Goal: Task Accomplishment & Management: Use online tool/utility

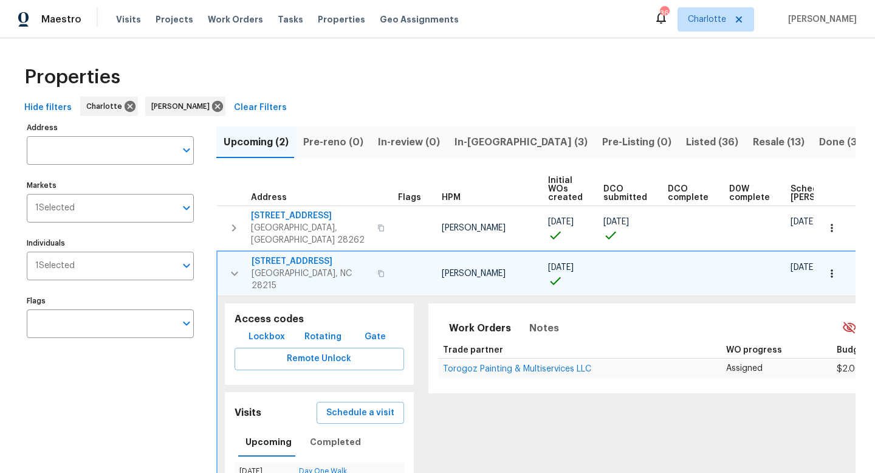
scroll to position [0, 135]
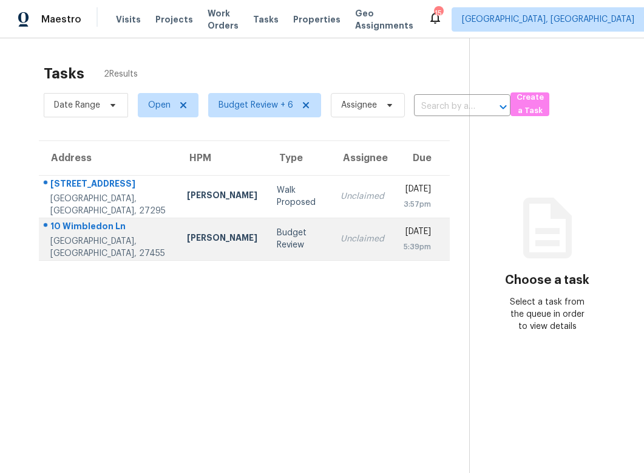
click at [83, 222] on div "10 Wimbledon Ln" at bounding box center [108, 227] width 117 height 15
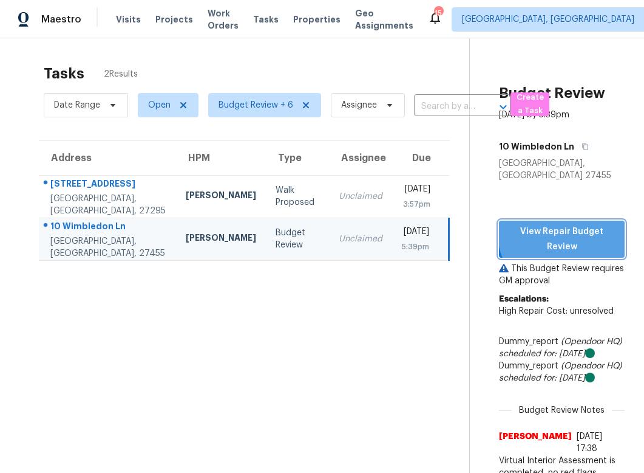
click at [570, 224] on span "View Repair Budget Review" at bounding box center [562, 239] width 106 height 30
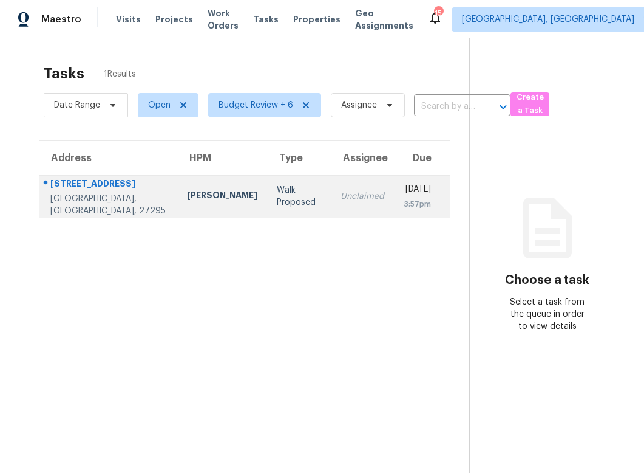
click at [104, 179] on div "7006 Deer Hunter Ln" at bounding box center [108, 184] width 117 height 15
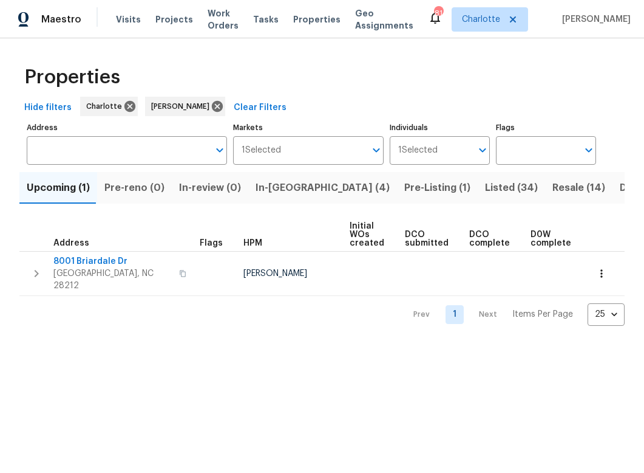
click at [274, 185] on span "In-reno (4)" at bounding box center [323, 187] width 134 height 17
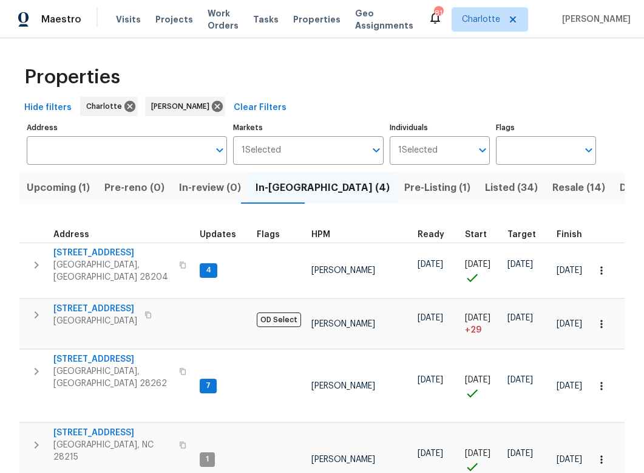
click at [405, 186] on span "Pre-Listing (1)" at bounding box center [438, 187] width 66 height 17
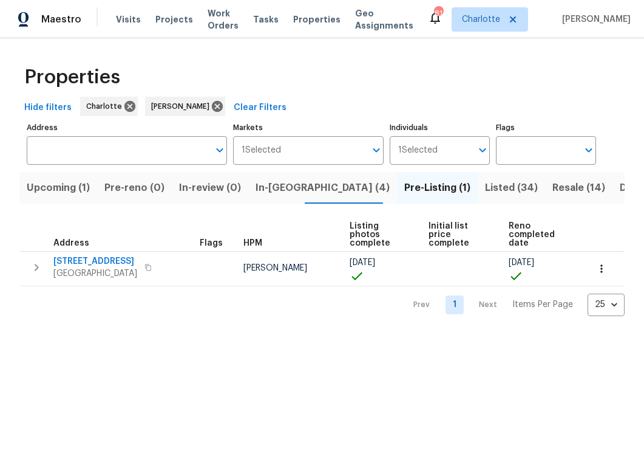
click at [146, 189] on span "Pre-reno (0)" at bounding box center [134, 187] width 60 height 17
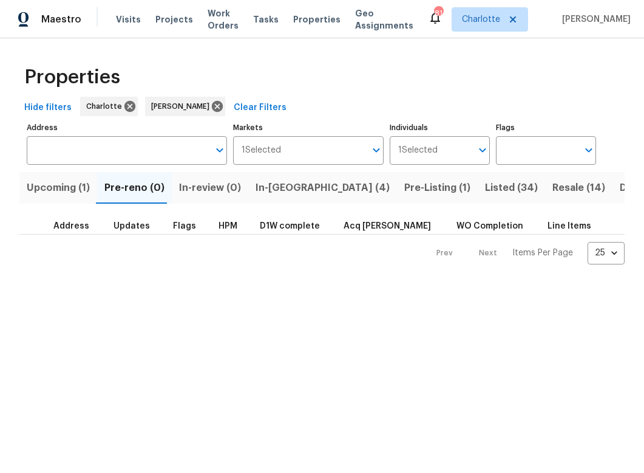
click at [51, 180] on span "Upcoming (1)" at bounding box center [58, 187] width 63 height 17
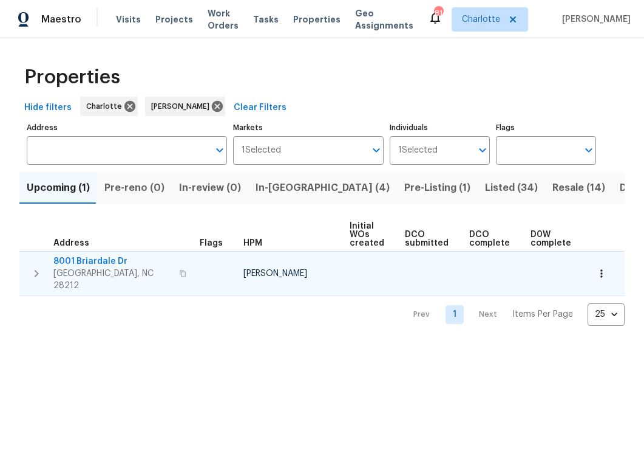
click at [36, 266] on icon "button" at bounding box center [36, 273] width 15 height 15
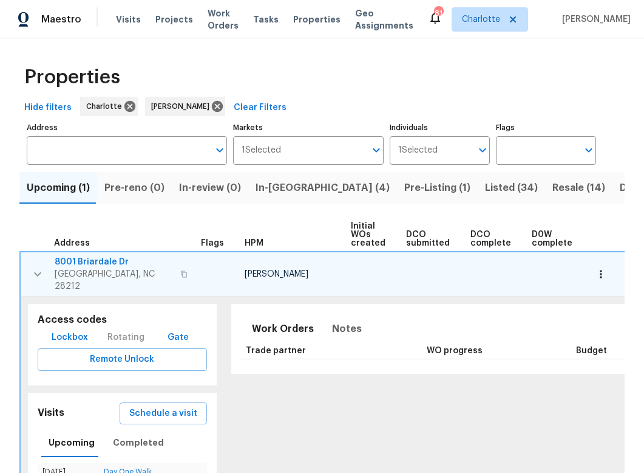
click at [88, 259] on span "8001 Briardale Dr" at bounding box center [114, 262] width 118 height 12
click at [43, 268] on icon "button" at bounding box center [37, 274] width 15 height 15
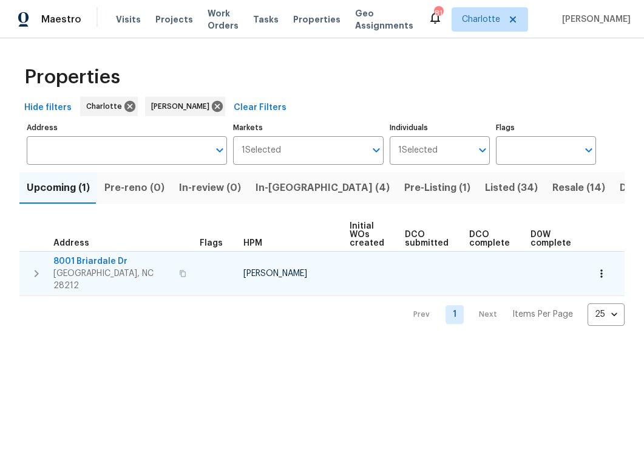
scroll to position [0, 166]
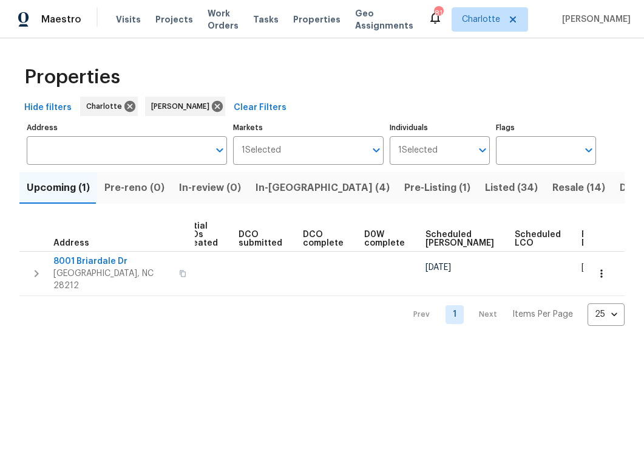
click at [34, 266] on icon "button" at bounding box center [36, 273] width 15 height 15
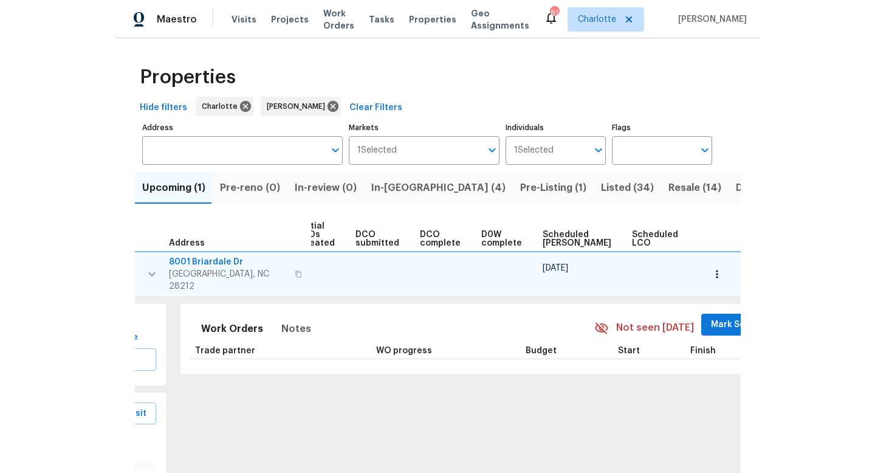
scroll to position [0, 169]
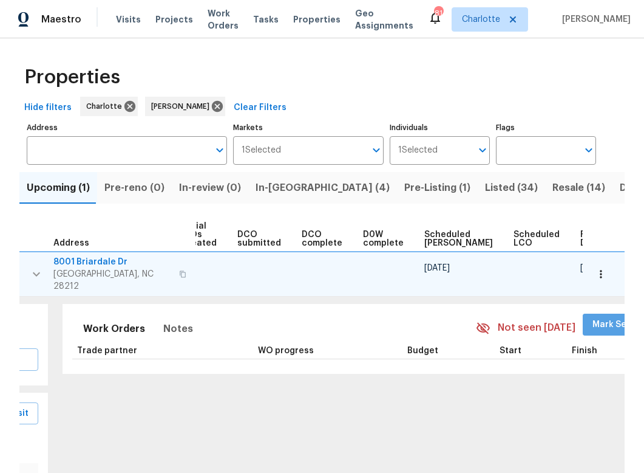
click at [593, 318] on span "Mark Seen" at bounding box center [615, 324] width 45 height 15
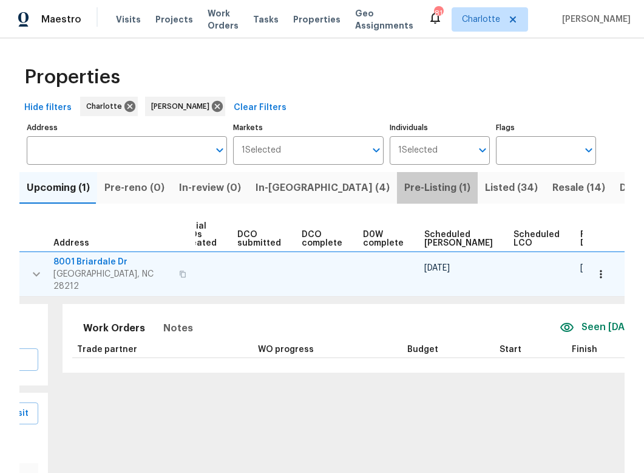
click at [405, 186] on span "Pre-Listing (1)" at bounding box center [438, 187] width 66 height 17
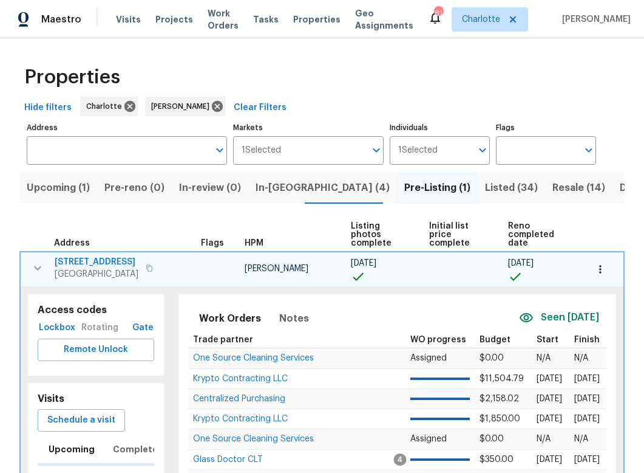
click at [553, 182] on span "Resale (14)" at bounding box center [579, 187] width 53 height 17
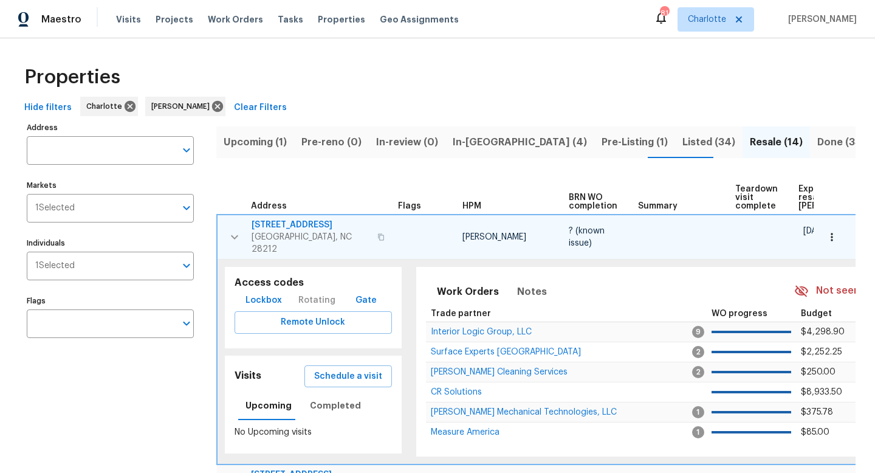
click at [239, 230] on icon "button" at bounding box center [234, 237] width 15 height 15
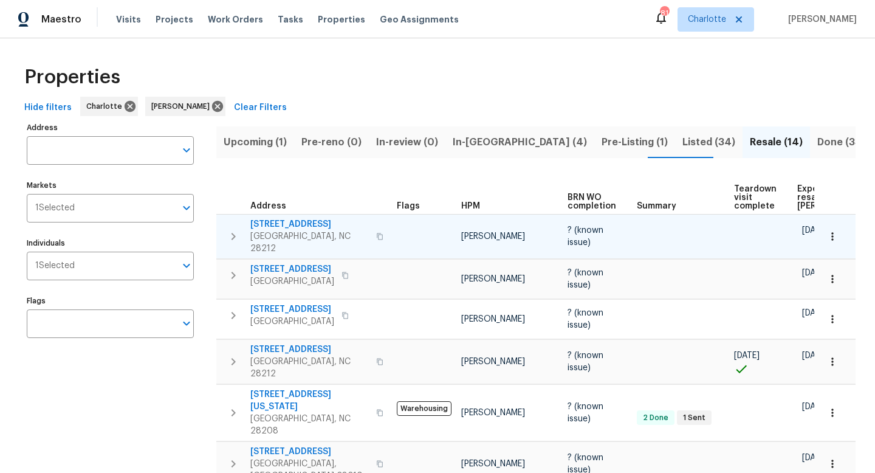
scroll to position [0, 94]
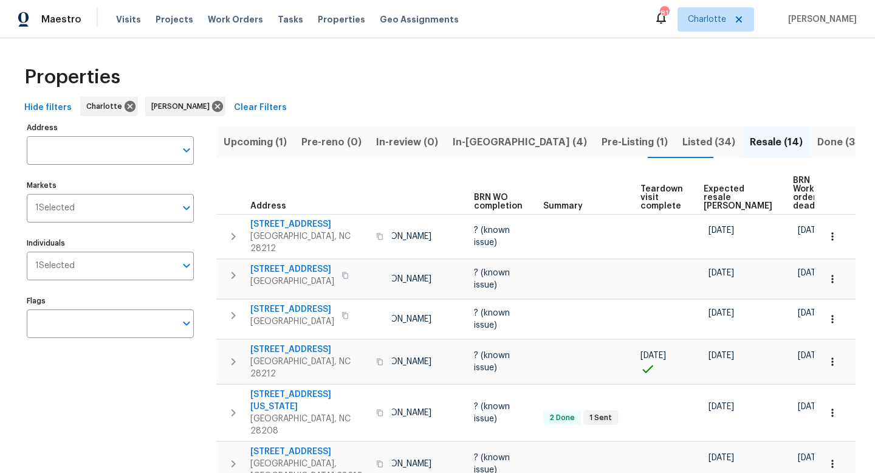
click at [644, 190] on span "Expected resale COE" at bounding box center [737, 198] width 69 height 26
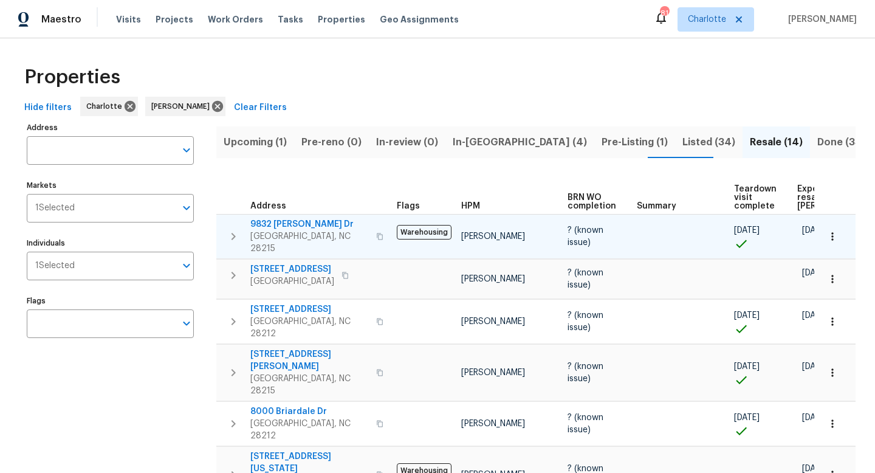
scroll to position [0, 115]
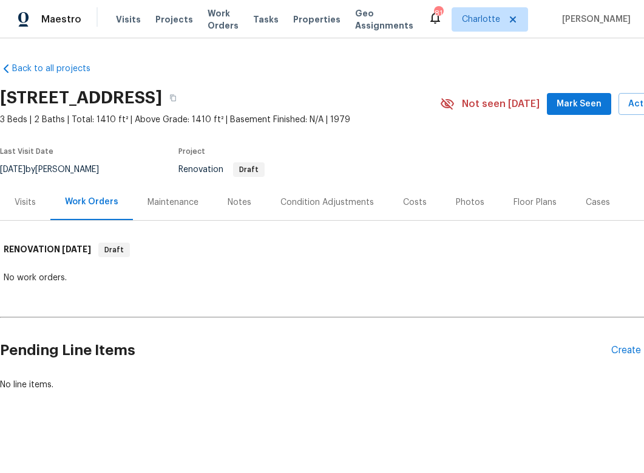
click at [26, 203] on div "Visits" at bounding box center [25, 202] width 21 height 12
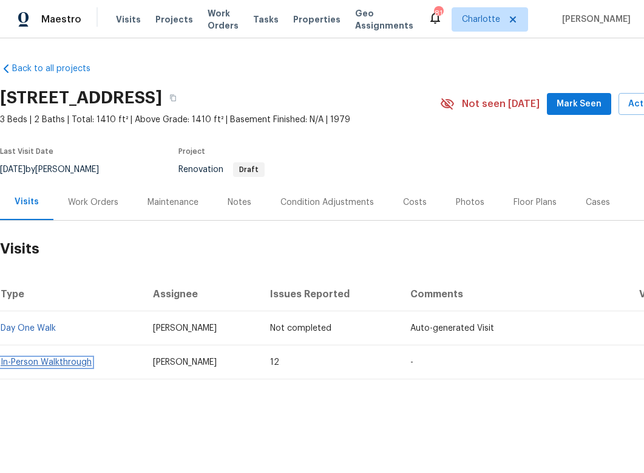
click at [46, 360] on link "In-Person Walkthrough" at bounding box center [46, 362] width 91 height 9
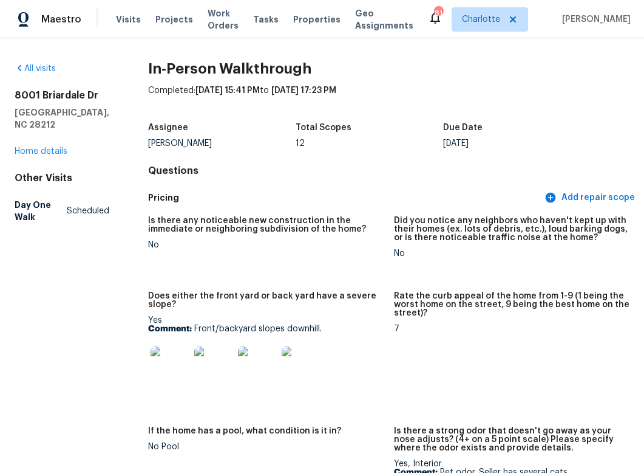
click at [158, 357] on img at bounding box center [170, 365] width 39 height 39
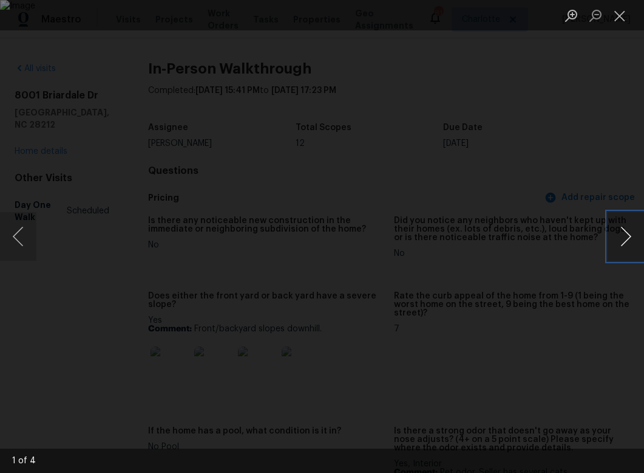
click at [610, 240] on button "Next image" at bounding box center [626, 236] width 36 height 49
click at [623, 240] on button "Next image" at bounding box center [626, 236] width 36 height 49
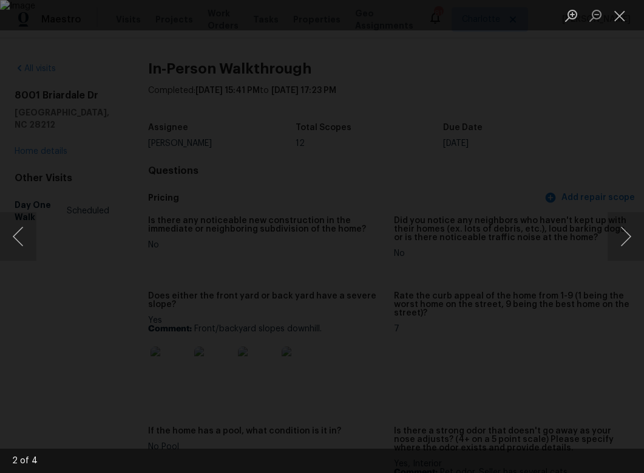
click at [623, 1] on li "Lightbox" at bounding box center [620, 15] width 24 height 30
click at [621, 21] on button "Close lightbox" at bounding box center [620, 15] width 24 height 21
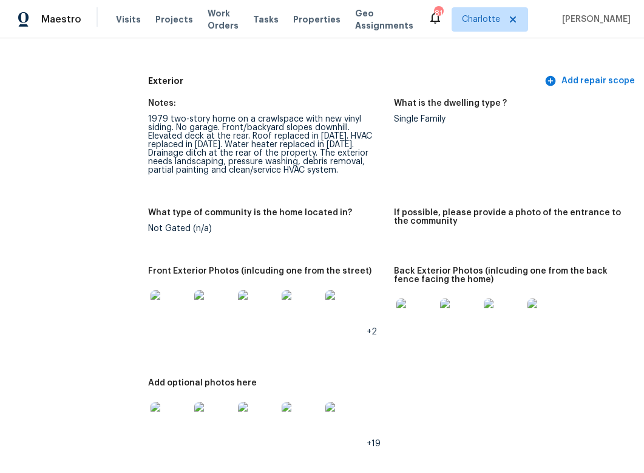
scroll to position [520, 0]
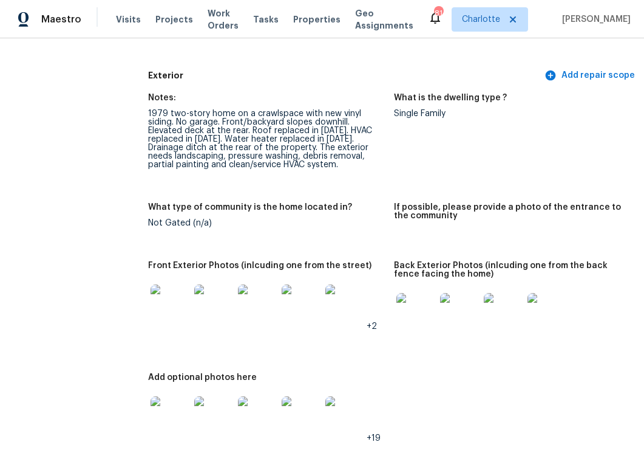
click at [159, 303] on img at bounding box center [170, 303] width 39 height 39
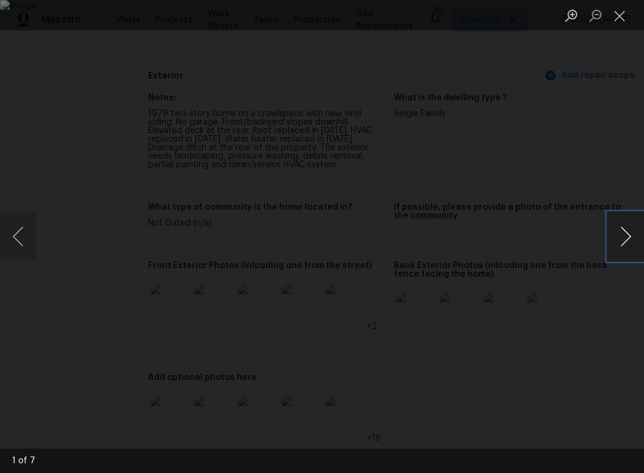
click at [623, 236] on button "Next image" at bounding box center [626, 236] width 36 height 49
click at [14, 236] on button "Previous image" at bounding box center [18, 236] width 36 height 49
click at [629, 236] on button "Next image" at bounding box center [626, 236] width 36 height 49
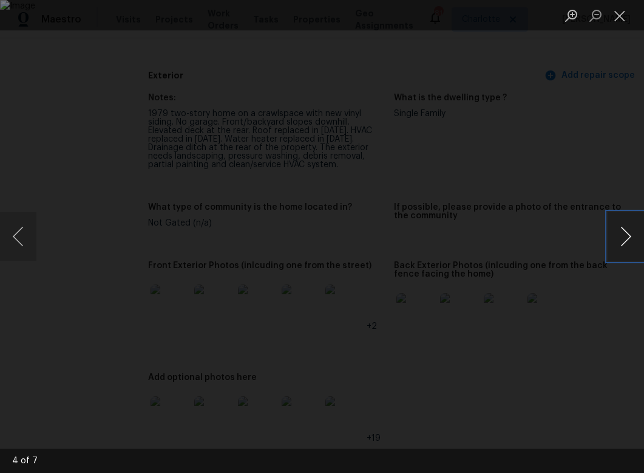
click at [629, 236] on button "Next image" at bounding box center [626, 236] width 36 height 49
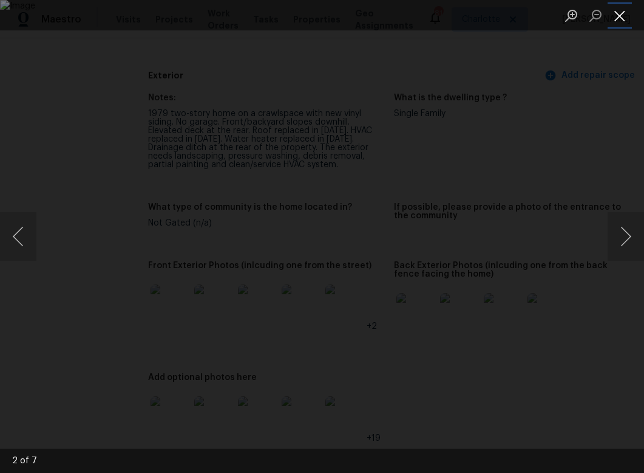
click at [619, 14] on button "Close lightbox" at bounding box center [620, 15] width 24 height 21
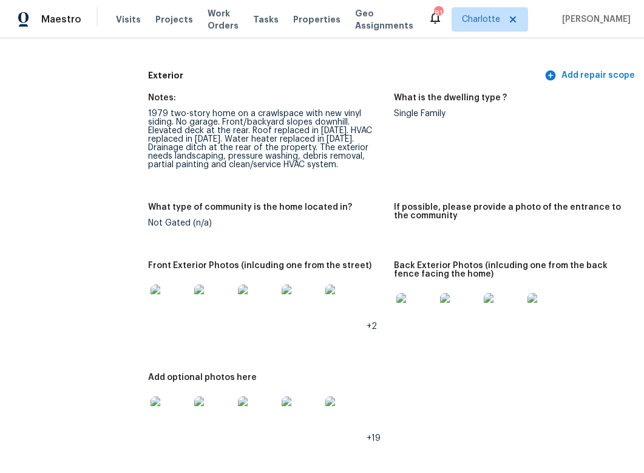
click at [409, 313] on img at bounding box center [416, 312] width 39 height 39
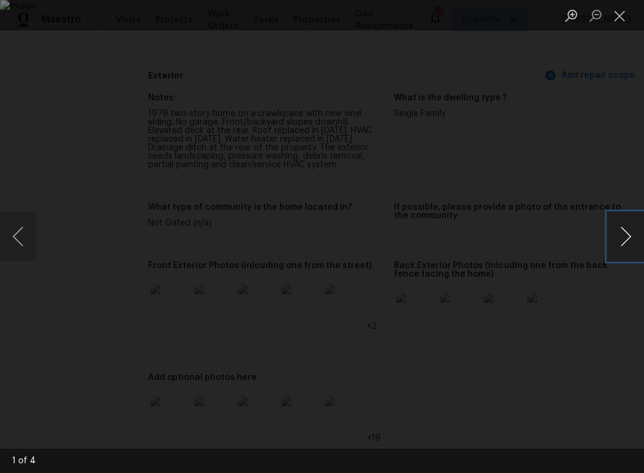
click at [622, 233] on button "Next image" at bounding box center [626, 236] width 36 height 49
click at [624, 232] on button "Next image" at bounding box center [626, 236] width 36 height 49
click at [620, 15] on button "Close lightbox" at bounding box center [620, 15] width 24 height 21
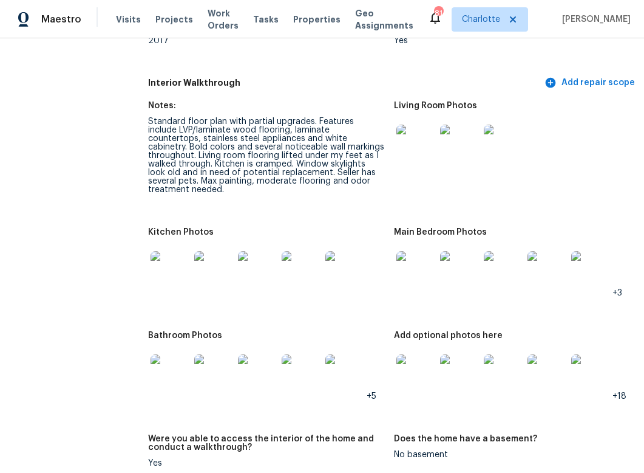
scroll to position [1454, 0]
click at [400, 132] on img at bounding box center [416, 144] width 39 height 39
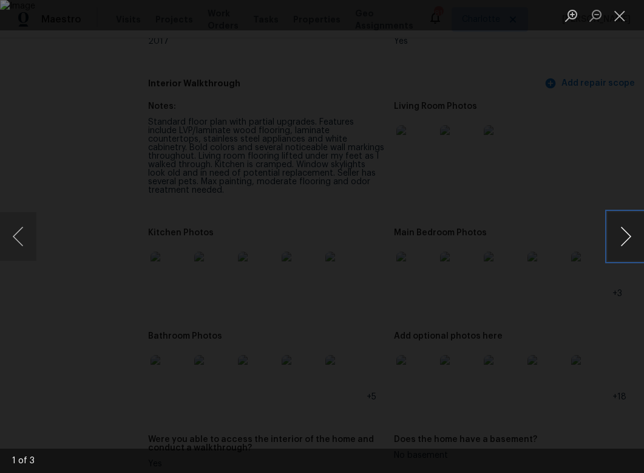
click at [626, 238] on button "Next image" at bounding box center [626, 236] width 36 height 49
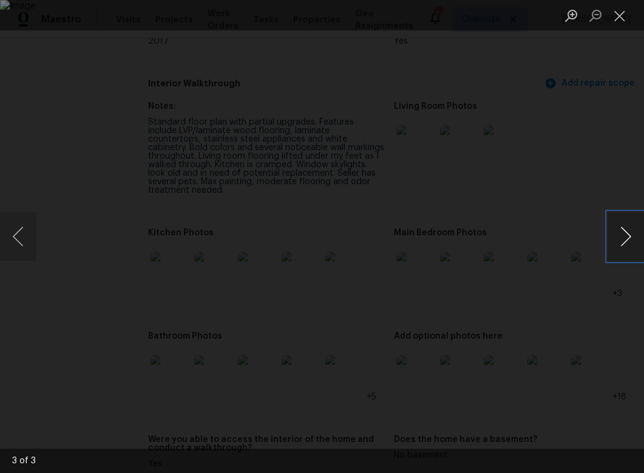
click at [626, 238] on button "Next image" at bounding box center [626, 236] width 36 height 49
click at [622, 12] on button "Close lightbox" at bounding box center [620, 15] width 24 height 21
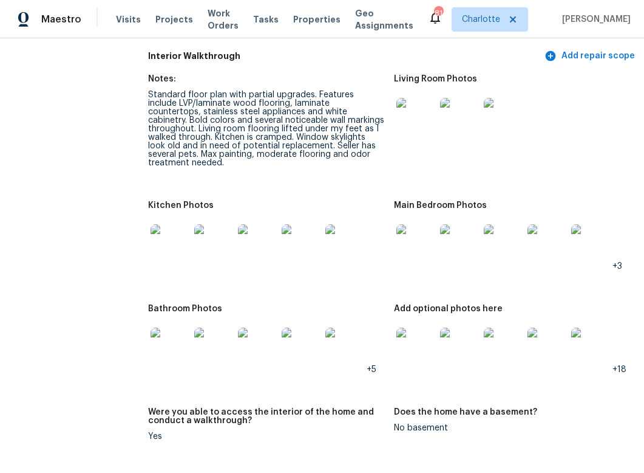
scroll to position [1486, 0]
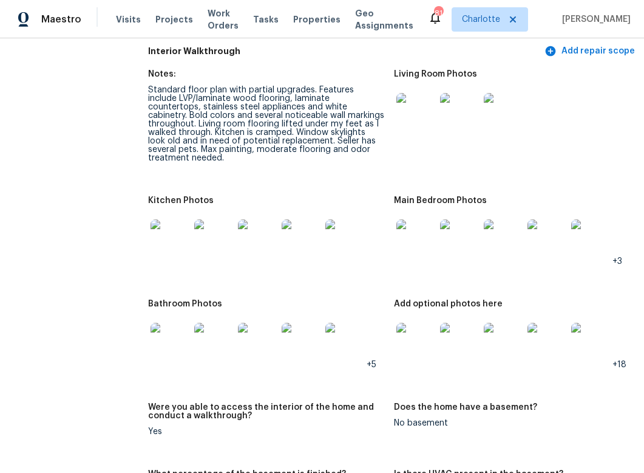
click at [167, 219] on img at bounding box center [170, 238] width 39 height 39
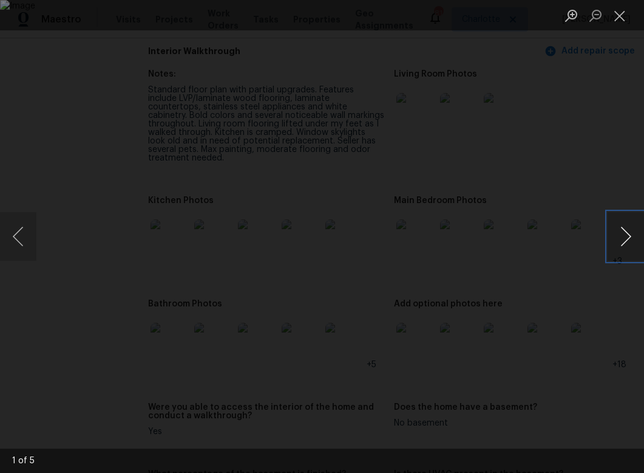
click at [633, 237] on button "Next image" at bounding box center [626, 236] width 36 height 49
click at [618, 14] on button "Close lightbox" at bounding box center [620, 15] width 24 height 21
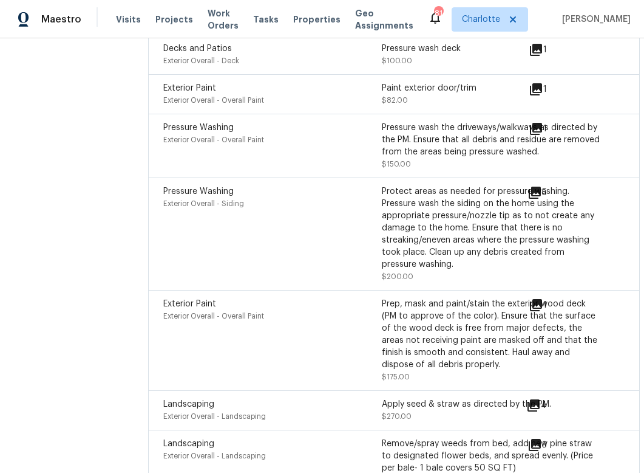
scroll to position [3709, 0]
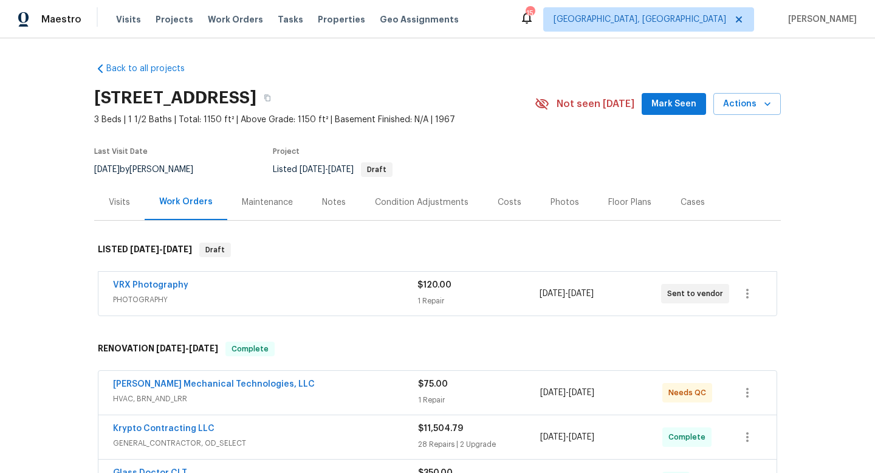
click at [657, 101] on span "Mark Seen" at bounding box center [673, 104] width 45 height 15
click at [214, 23] on span "Work Orders" at bounding box center [235, 19] width 55 height 12
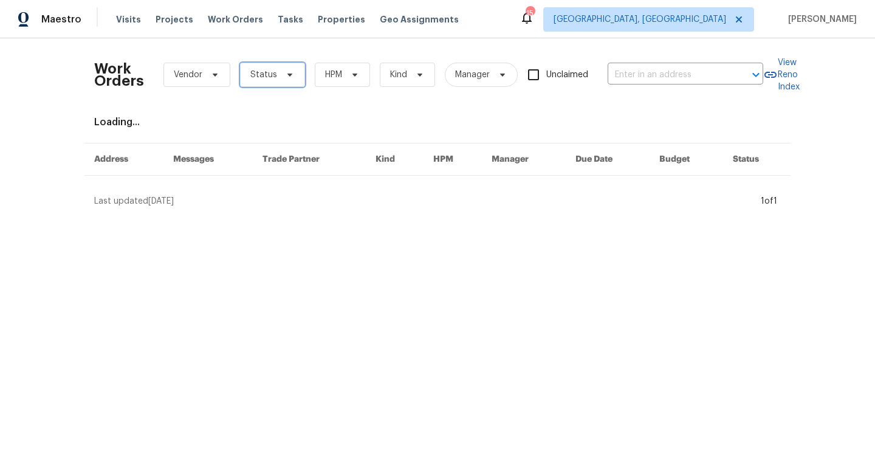
click at [265, 73] on span "Status" at bounding box center [263, 75] width 27 height 12
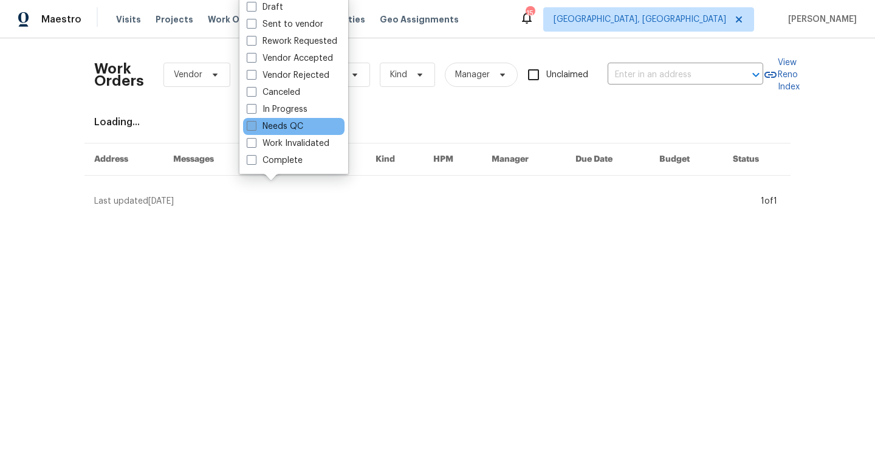
click at [255, 123] on span at bounding box center [252, 126] width 10 height 10
click at [255, 123] on input "Needs QC" at bounding box center [251, 124] width 8 height 8
checkbox input "true"
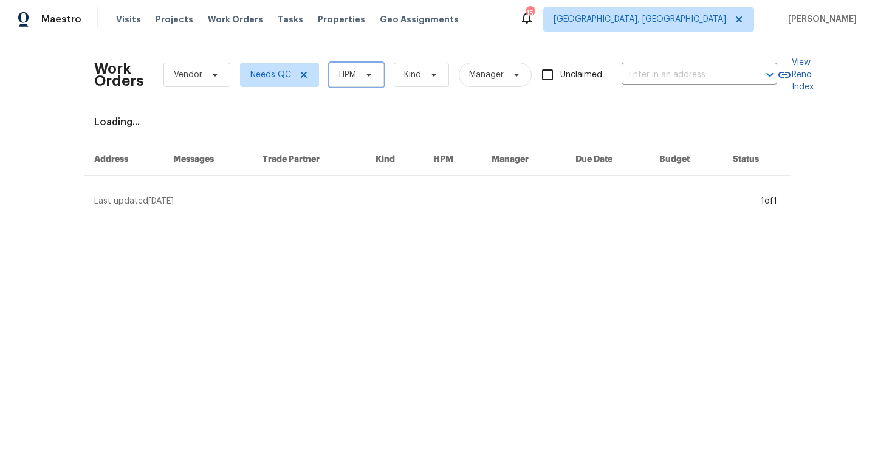
click at [364, 77] on icon at bounding box center [369, 75] width 10 height 10
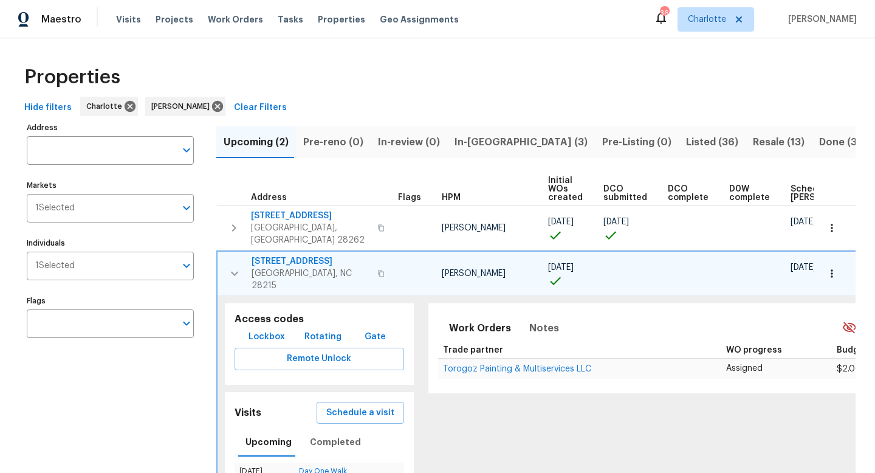
scroll to position [0, 135]
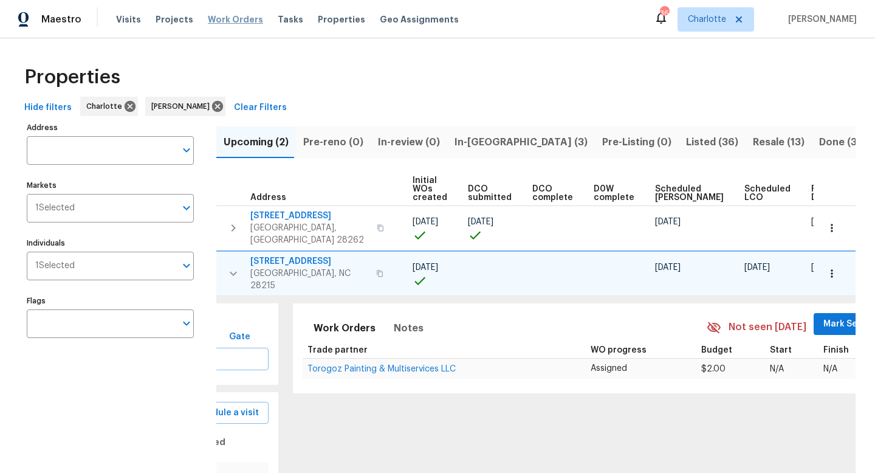
click at [220, 21] on span "Work Orders" at bounding box center [235, 19] width 55 height 12
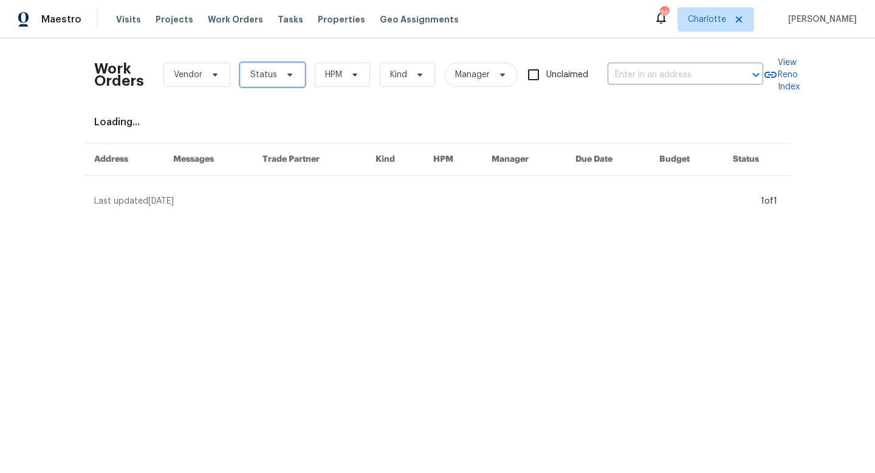
click at [259, 71] on span "Status" at bounding box center [263, 75] width 27 height 12
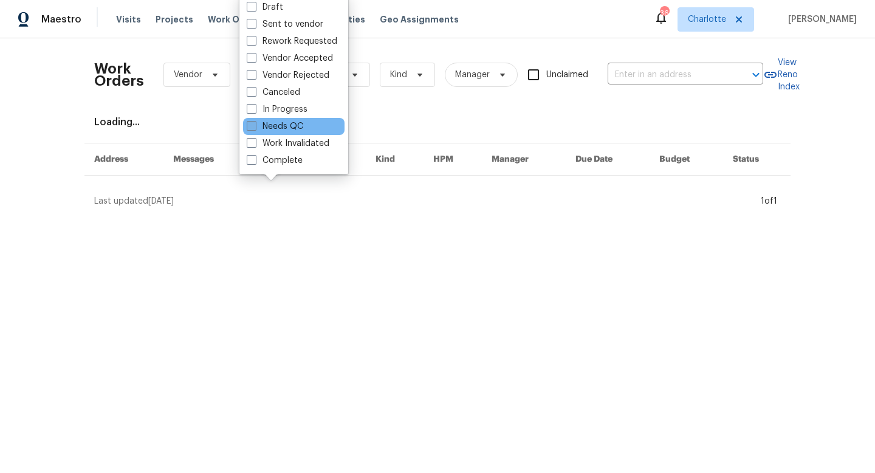
click at [253, 126] on span at bounding box center [252, 126] width 10 height 10
click at [253, 126] on input "Needs QC" at bounding box center [251, 124] width 8 height 8
checkbox input "true"
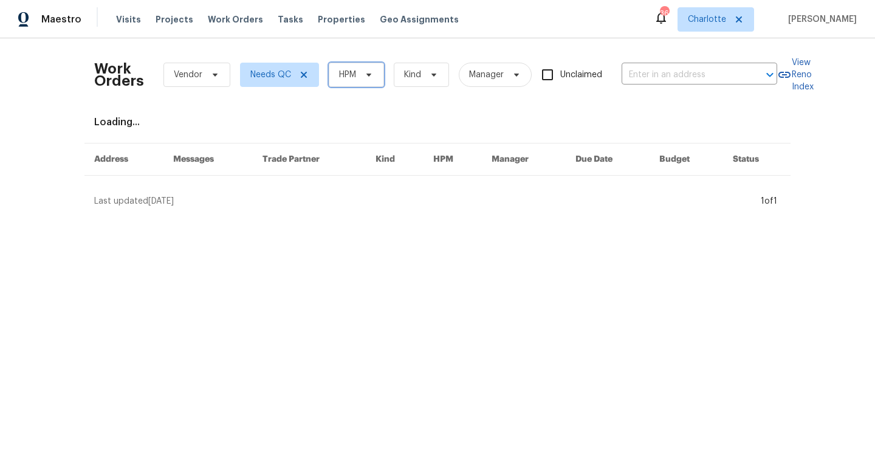
click at [352, 71] on span "HPM" at bounding box center [347, 75] width 17 height 12
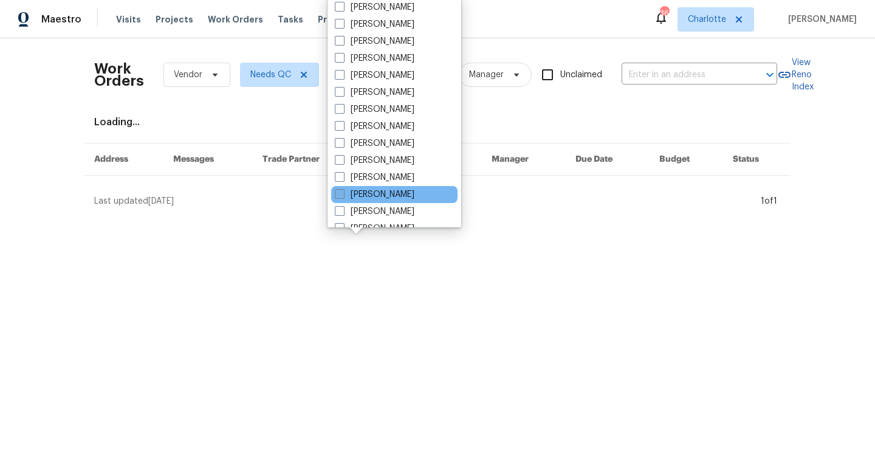
click at [344, 191] on label "[PERSON_NAME]" at bounding box center [375, 194] width 80 height 12
click at [343, 191] on input "[PERSON_NAME]" at bounding box center [339, 192] width 8 height 8
checkbox input "true"
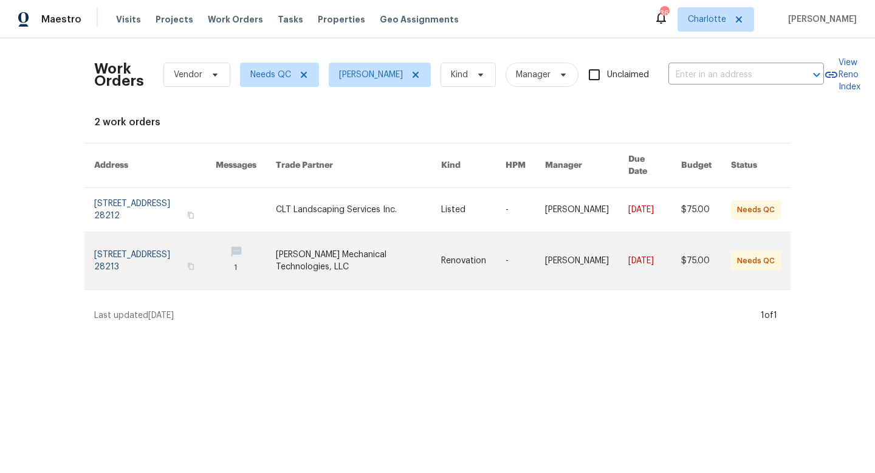
click at [116, 255] on link at bounding box center [154, 260] width 121 height 57
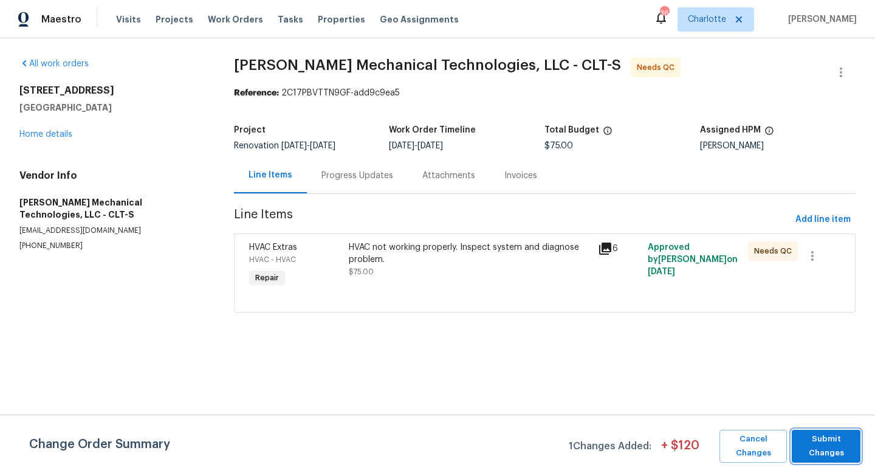
click at [835, 440] on span "Submit Changes" at bounding box center [826, 446] width 56 height 28
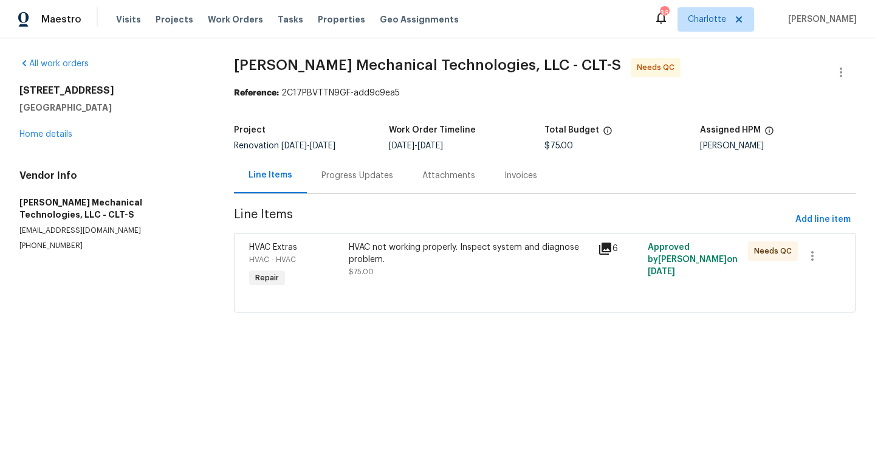
click at [341, 174] on div "Progress Updates" at bounding box center [357, 175] width 72 height 12
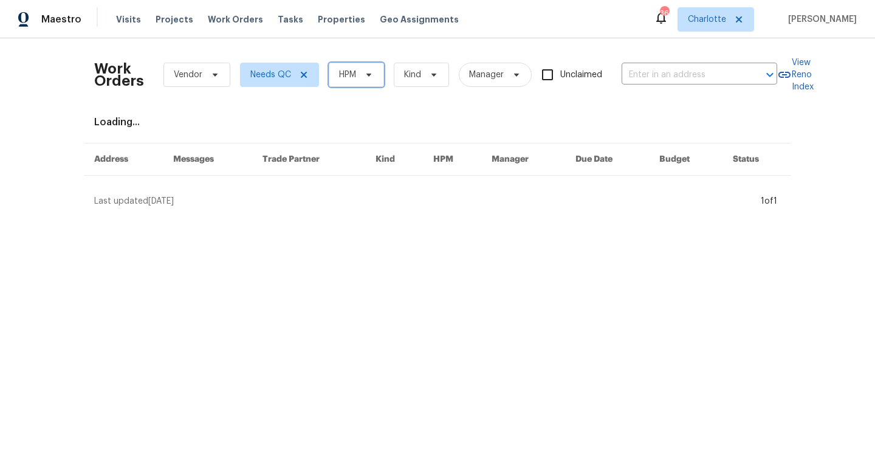
click at [368, 74] on icon at bounding box center [368, 74] width 5 height 3
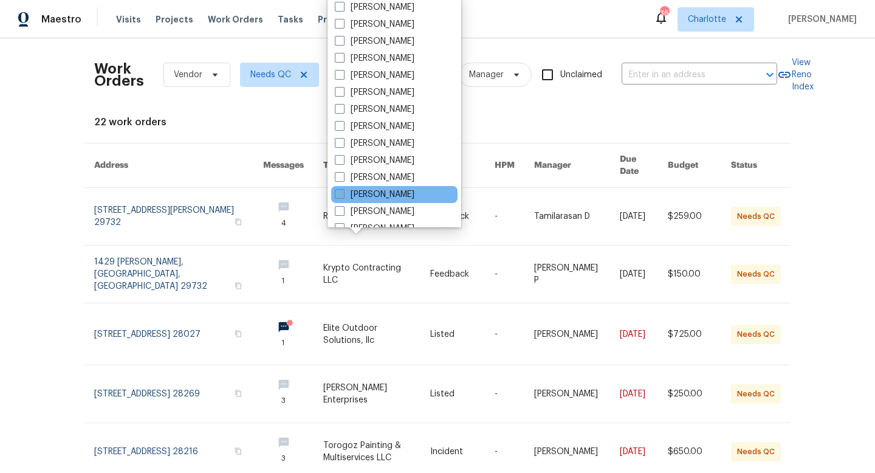
click at [343, 194] on span at bounding box center [340, 194] width 10 height 10
click at [343, 194] on input "[PERSON_NAME]" at bounding box center [339, 192] width 8 height 8
checkbox input "true"
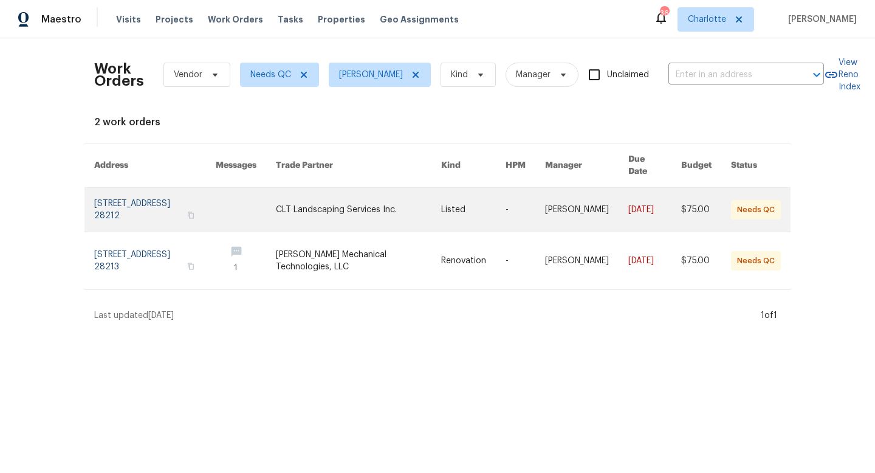
click at [127, 207] on link at bounding box center [154, 210] width 121 height 44
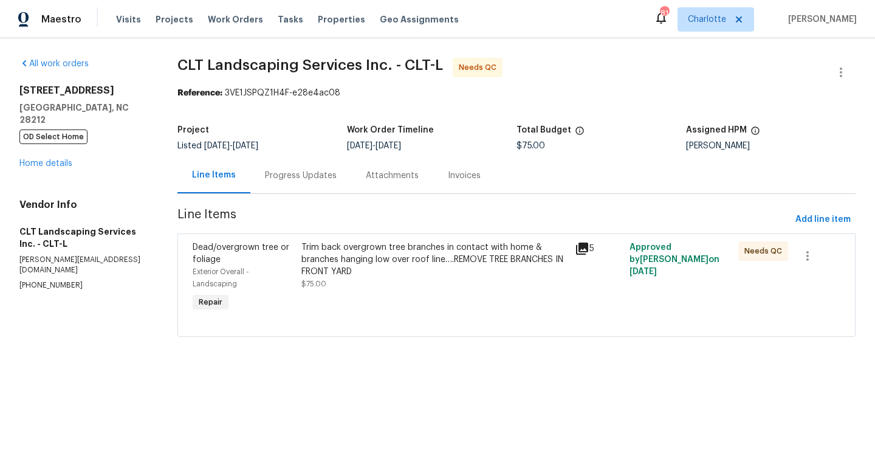
click at [577, 248] on icon at bounding box center [582, 248] width 15 height 15
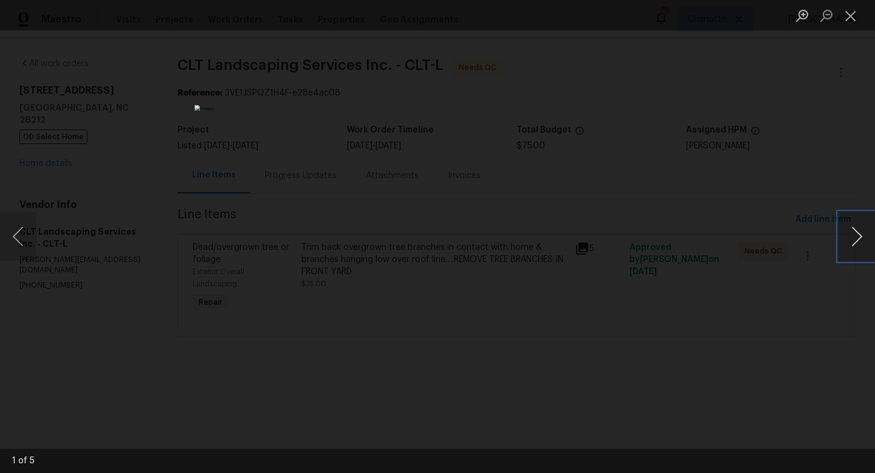
click at [856, 230] on button "Next image" at bounding box center [856, 236] width 36 height 49
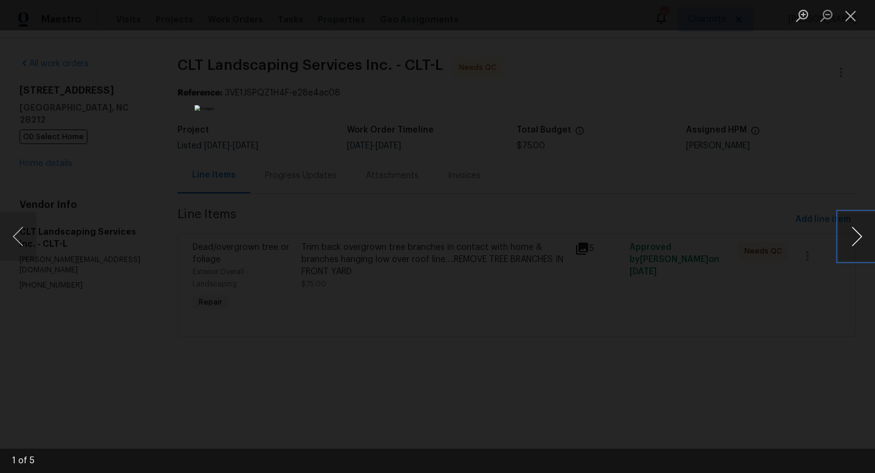
click at [856, 230] on button "Next image" at bounding box center [856, 236] width 36 height 49
click at [850, 14] on button "Close lightbox" at bounding box center [850, 15] width 24 height 21
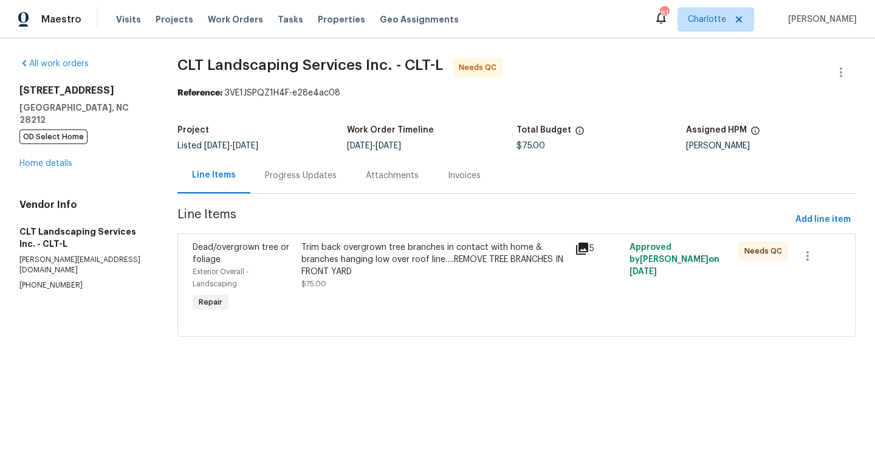
click at [291, 174] on div "Progress Updates" at bounding box center [301, 175] width 72 height 12
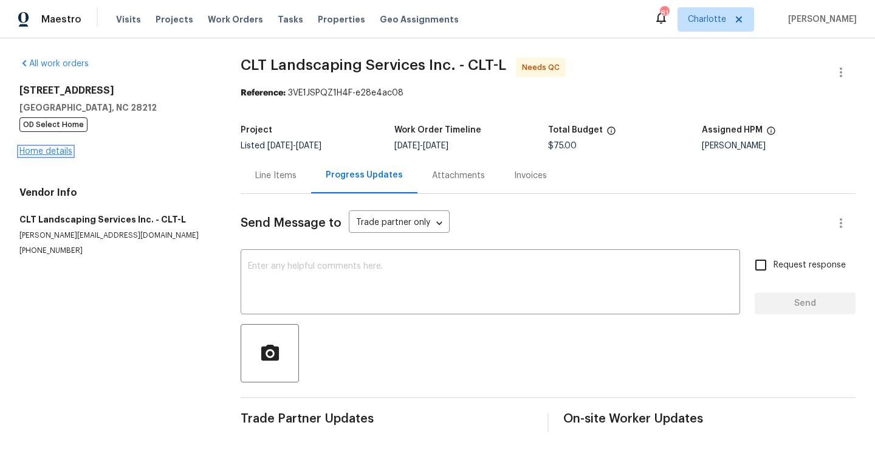
click at [49, 152] on link "Home details" at bounding box center [45, 151] width 53 height 9
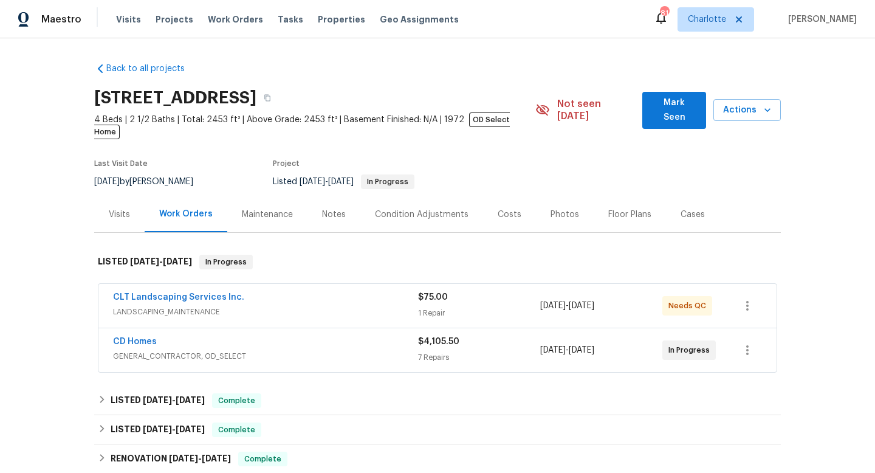
click at [671, 113] on button "Mark Seen" at bounding box center [674, 110] width 64 height 37
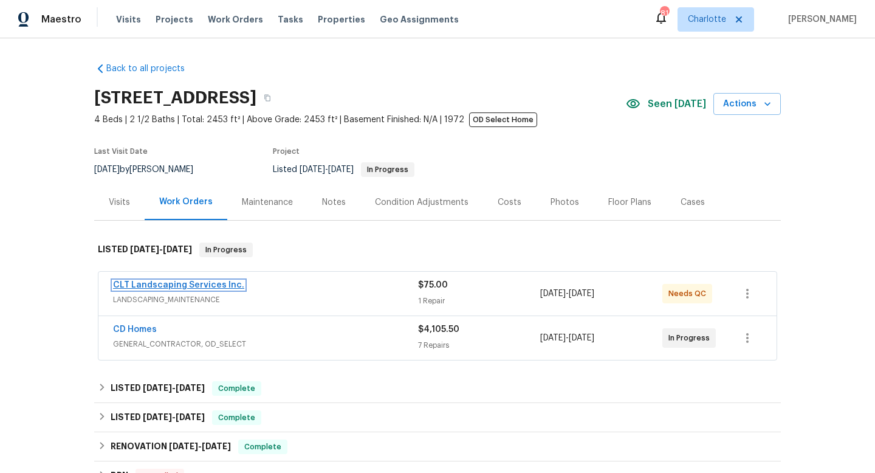
click at [151, 286] on link "CLT Landscaping Services Inc." at bounding box center [178, 285] width 131 height 9
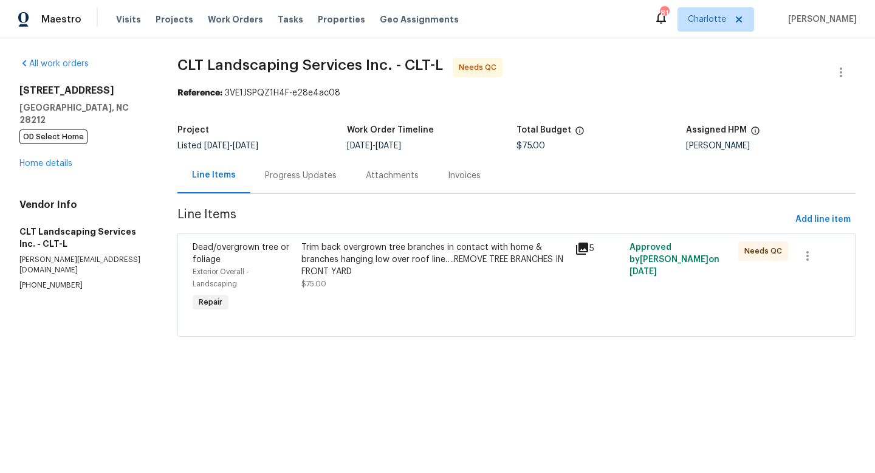
click at [324, 245] on div "Trim back overgrown tree branches in contact with home & branches hanging low o…" at bounding box center [433, 259] width 265 height 36
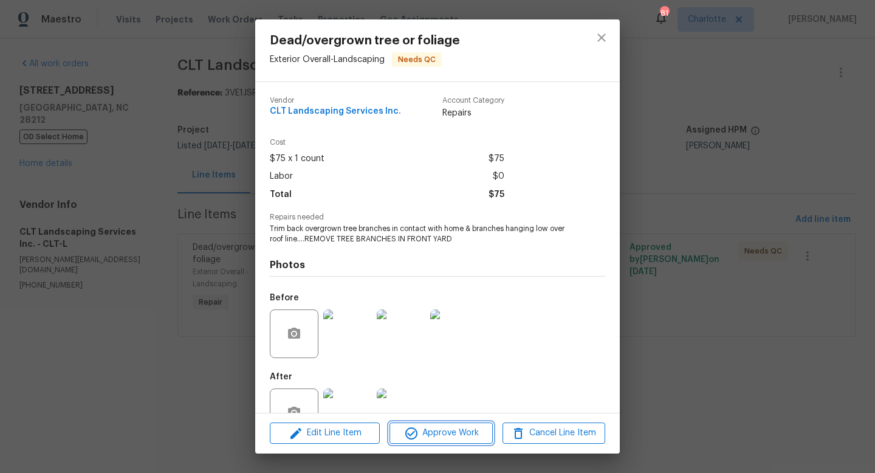
click at [434, 434] on span "Approve Work" at bounding box center [440, 432] width 95 height 15
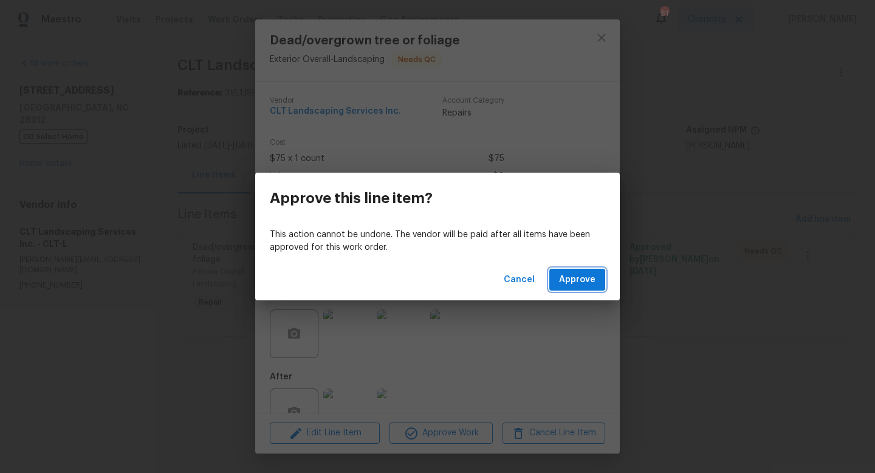
click at [599, 272] on button "Approve" at bounding box center [577, 279] width 56 height 22
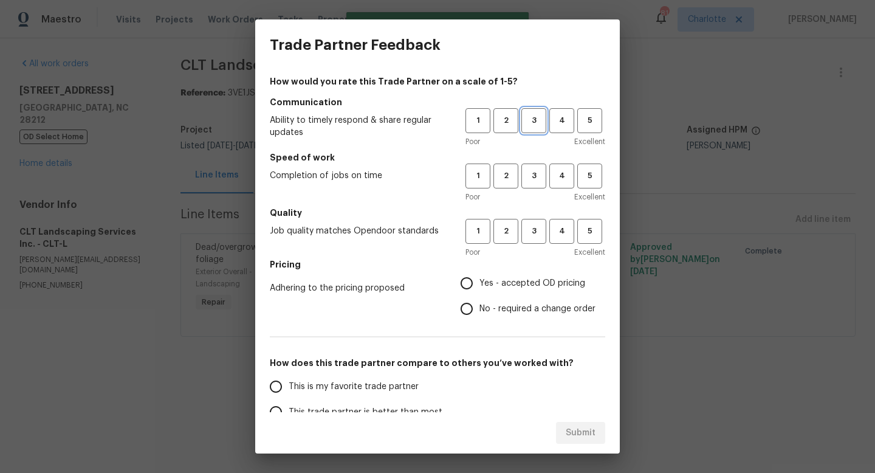
click at [537, 120] on span "3" at bounding box center [533, 121] width 22 height 14
click at [533, 176] on span "3" at bounding box center [533, 176] width 22 height 14
click at [531, 231] on span "3" at bounding box center [533, 231] width 22 height 14
click at [466, 312] on input "No - required a change order" at bounding box center [467, 309] width 26 height 26
radio input "true"
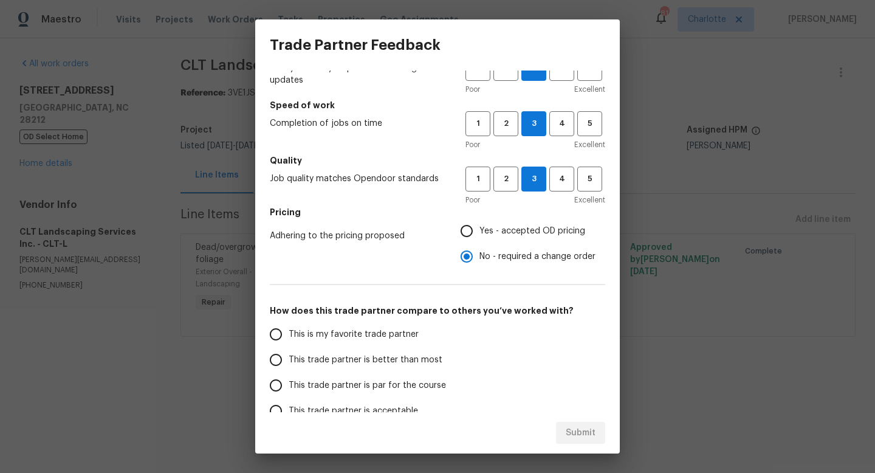
scroll to position [59, 0]
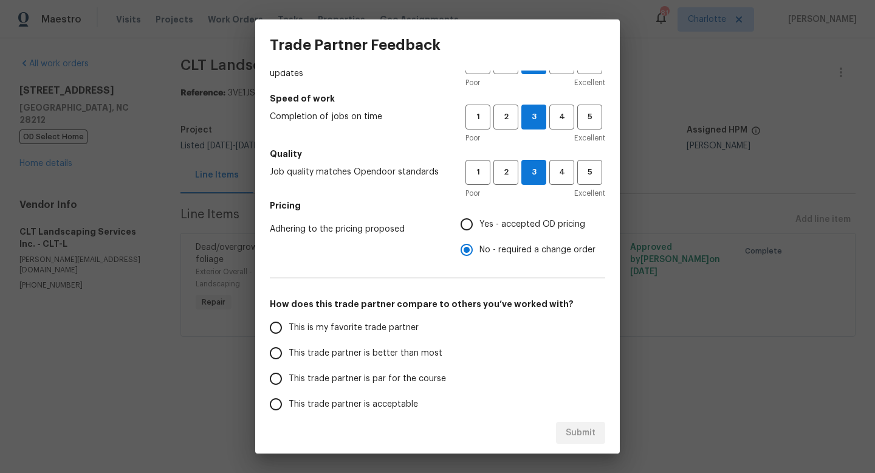
click at [289, 378] on span "This trade partner is par for the course" at bounding box center [367, 378] width 157 height 13
click at [289, 378] on input "This trade partner is par for the course" at bounding box center [276, 379] width 26 height 26
click at [583, 426] on span "Submit" at bounding box center [581, 432] width 30 height 15
radio input "true"
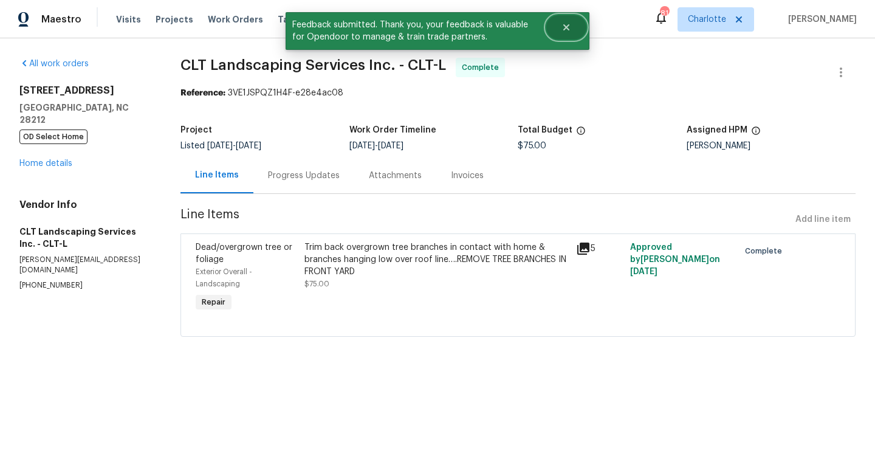
click at [568, 29] on icon "Close" at bounding box center [566, 27] width 6 height 6
